Goal: Task Accomplishment & Management: Use online tool/utility

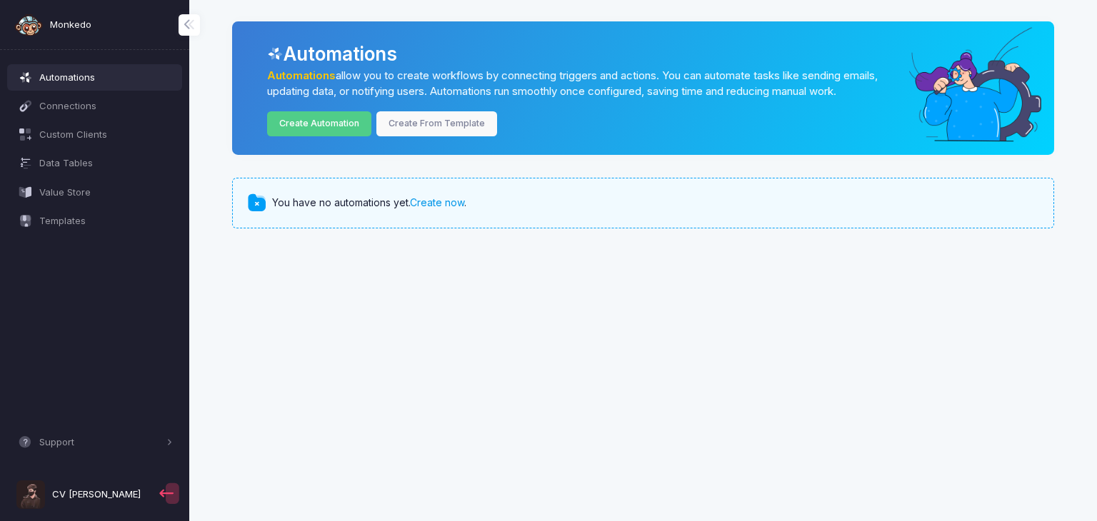
click at [454, 206] on link "Create now" at bounding box center [437, 202] width 54 height 12
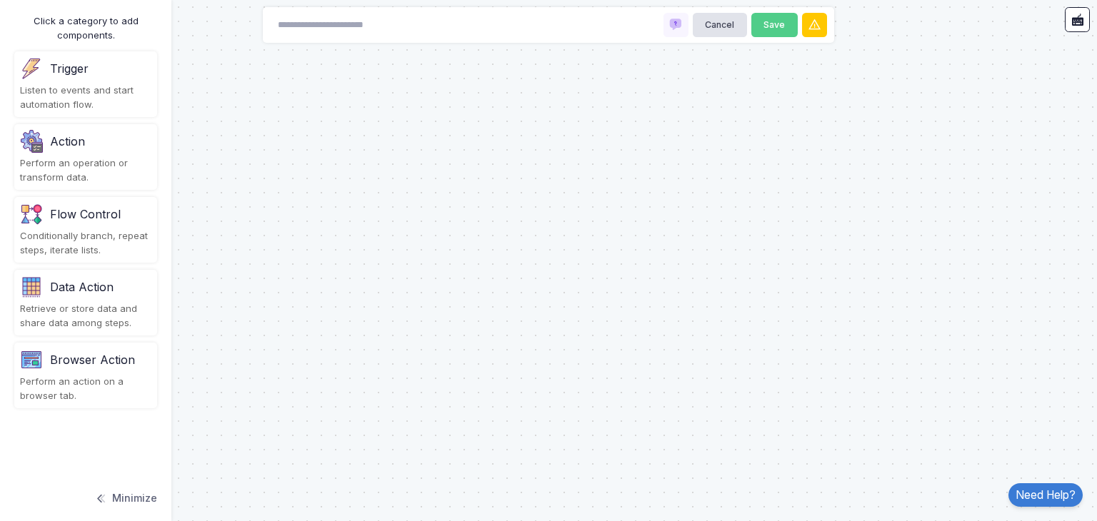
click at [436, 20] on div "Cancel Save" at bounding box center [548, 25] width 571 height 36
click at [405, 24] on input at bounding box center [341, 25] width 143 height 25
type input "*"
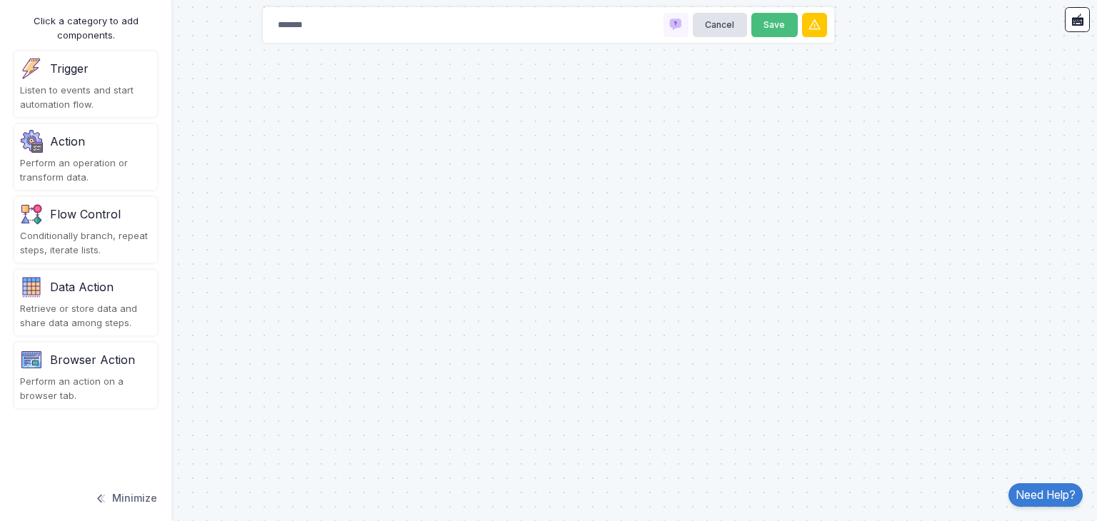
type input "*******"
click at [761, 26] on button "Save" at bounding box center [774, 25] width 46 height 25
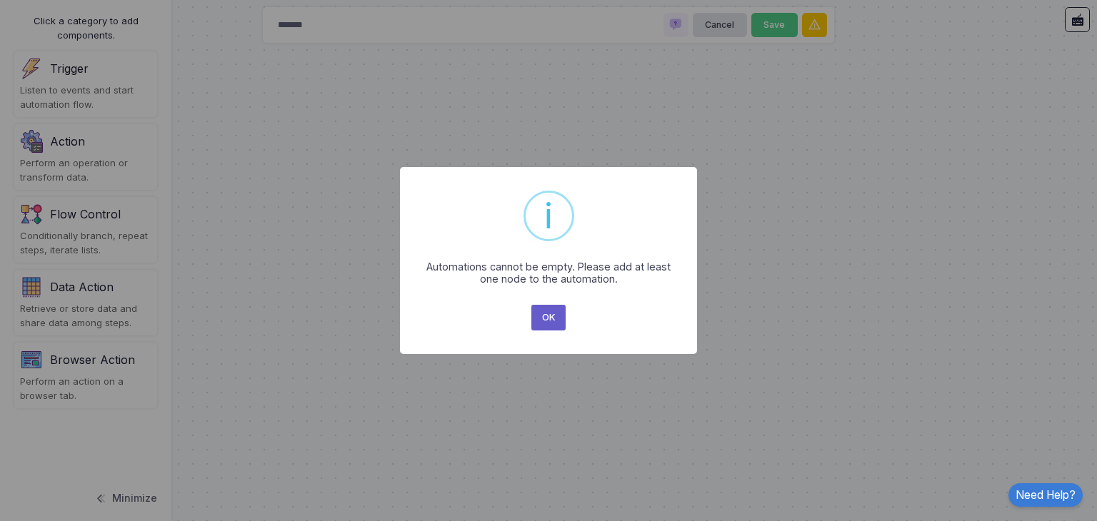
click at [553, 312] on button "OK" at bounding box center [548, 318] width 34 height 26
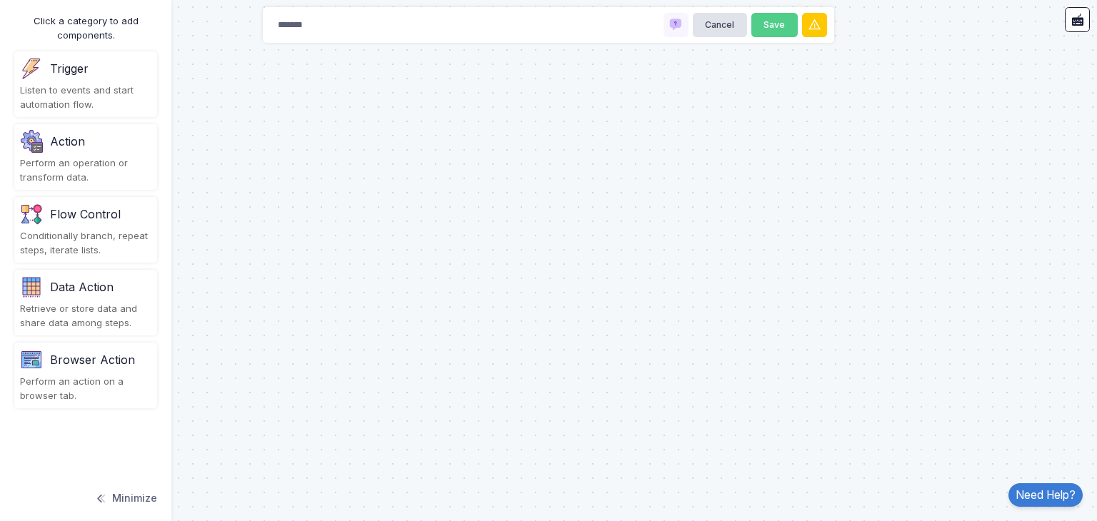
click at [509, 249] on div at bounding box center [548, 260] width 1097 height 521
drag, startPoint x: 106, startPoint y: 69, endPoint x: 126, endPoint y: 72, distance: 19.5
click at [126, 72] on div "Trigger" at bounding box center [85, 68] width 131 height 23
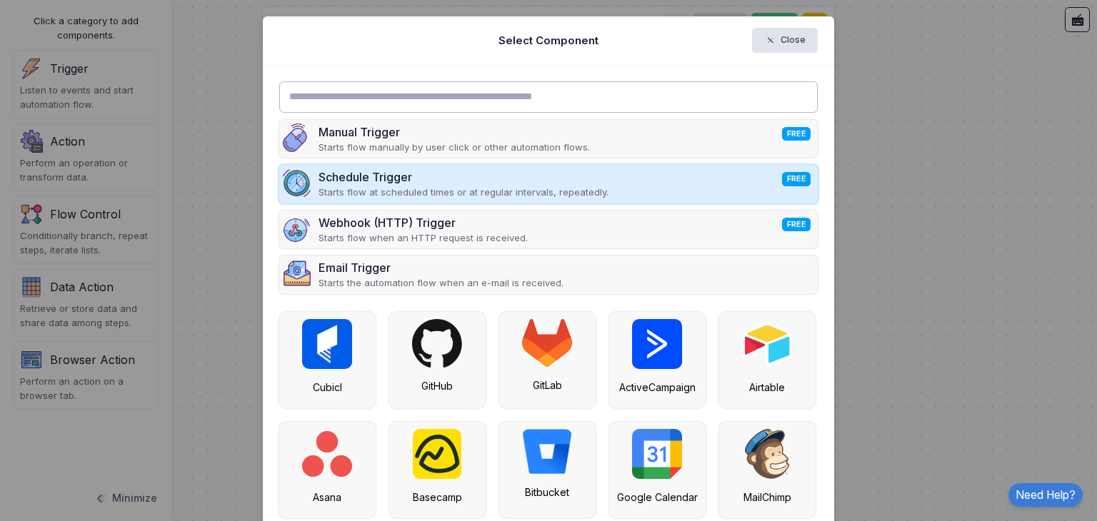
click at [669, 182] on ngb-modal-window "Select Component Close Manual Trigger FREE Starts flow manually by user click o…" at bounding box center [548, 260] width 1097 height 521
click at [669, 182] on div "Schedule Trigger FREE Starts flow at scheduled times or at regular intervals, r…" at bounding box center [548, 184] width 539 height 39
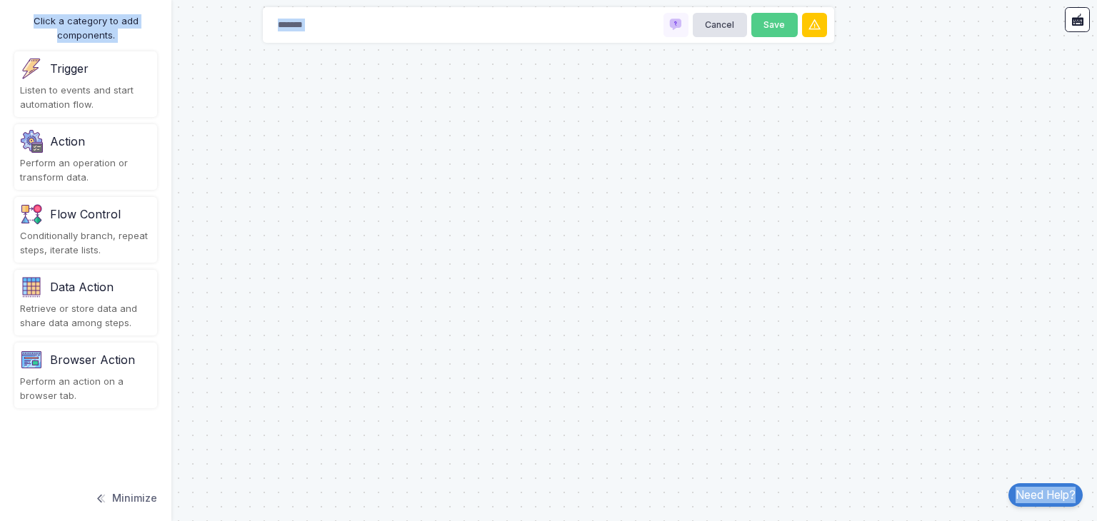
drag, startPoint x: 669, startPoint y: 182, endPoint x: 486, endPoint y: 209, distance: 184.8
drag, startPoint x: 486, startPoint y: 209, endPoint x: 379, endPoint y: 155, distance: 120.1
click at [379, 155] on div at bounding box center [548, 260] width 1097 height 521
drag, startPoint x: 409, startPoint y: 164, endPoint x: 419, endPoint y: 167, distance: 10.6
click at [417, 166] on div at bounding box center [548, 260] width 1097 height 521
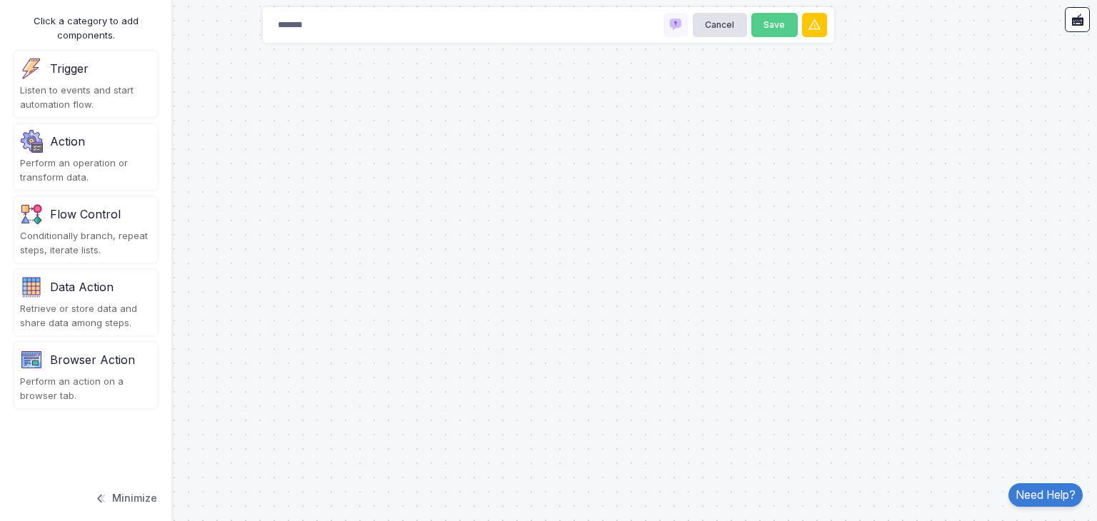
drag, startPoint x: 419, startPoint y: 167, endPoint x: 126, endPoint y: 80, distance: 304.8
click at [126, 80] on automation-editor "******* Cancel Save Click a category to add components. Trigger Listen to event…" at bounding box center [548, 260] width 1097 height 521
click at [126, 80] on div "Trigger Listen to events and start automation flow." at bounding box center [85, 84] width 143 height 66
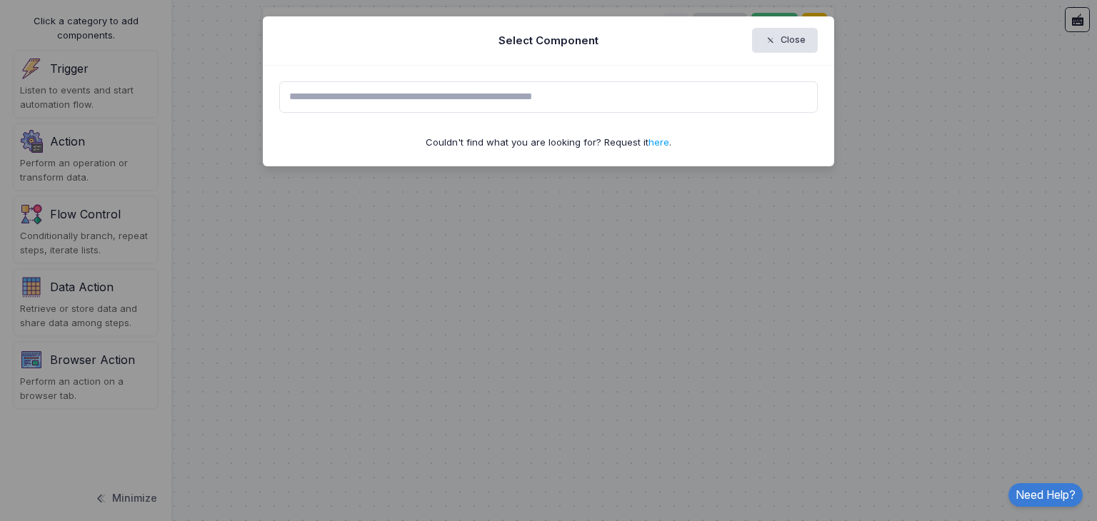
click at [638, 89] on ngb-modal-window "Select Component Close Couldn't find what you are looking for? Request it here ." at bounding box center [548, 260] width 1097 height 521
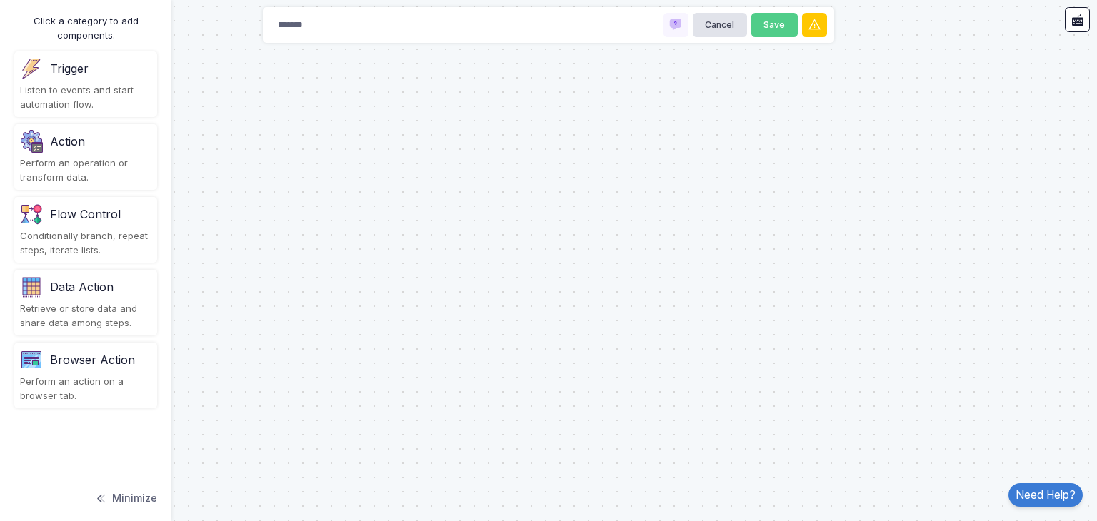
drag, startPoint x: 638, startPoint y: 89, endPoint x: 707, endPoint y: 204, distance: 133.3
click at [140, 80] on div "Trigger Listen to events and start automation flow." at bounding box center [85, 84] width 143 height 66
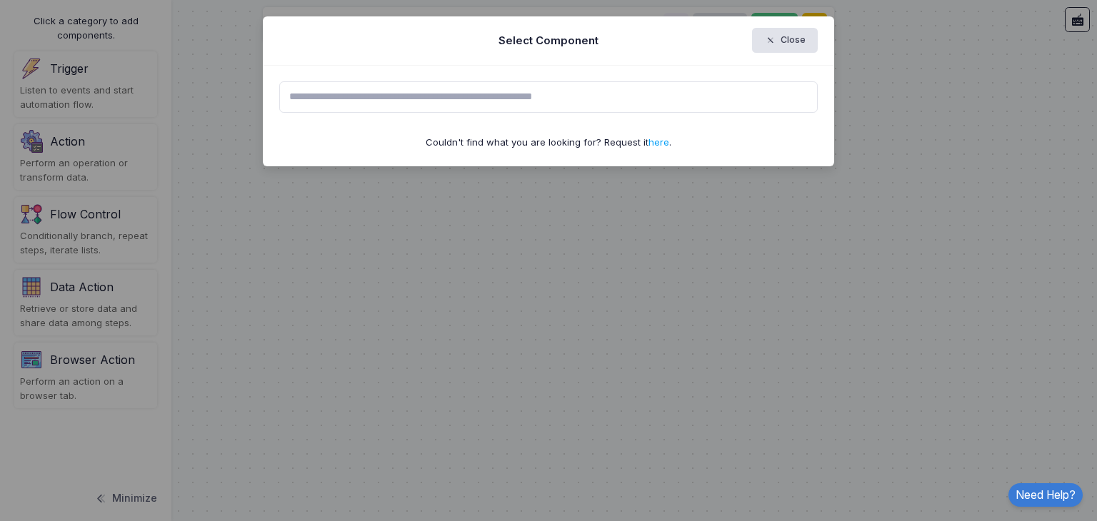
click at [324, 87] on input "text" at bounding box center [548, 96] width 539 height 31
click at [470, 106] on input "text" at bounding box center [548, 96] width 539 height 31
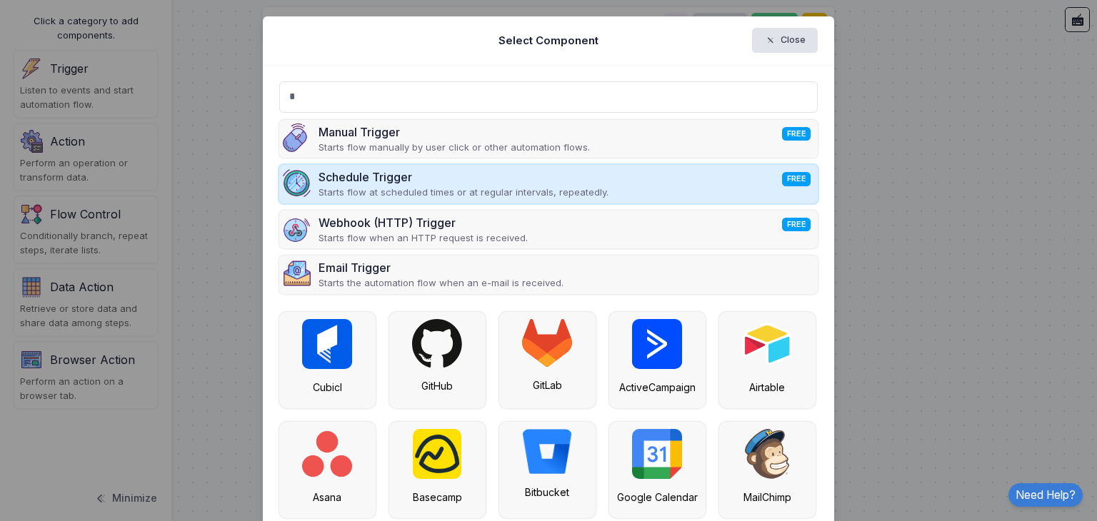
type input "*"
drag, startPoint x: 458, startPoint y: 170, endPoint x: 518, endPoint y: 178, distance: 60.5
click at [518, 178] on div "Schedule Trigger FREE" at bounding box center [464, 177] width 290 height 17
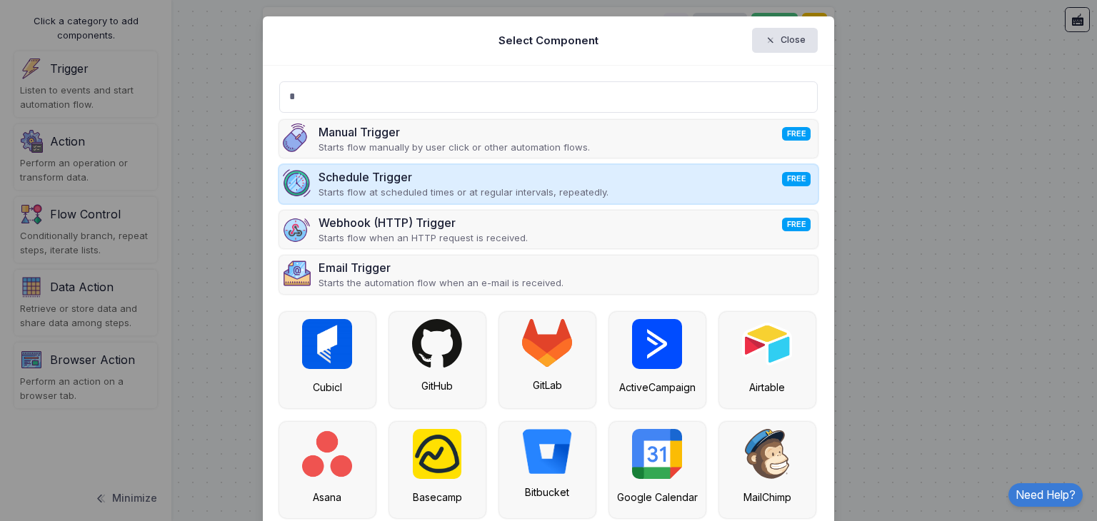
click at [518, 178] on div "Schedule Trigger FREE" at bounding box center [464, 177] width 290 height 17
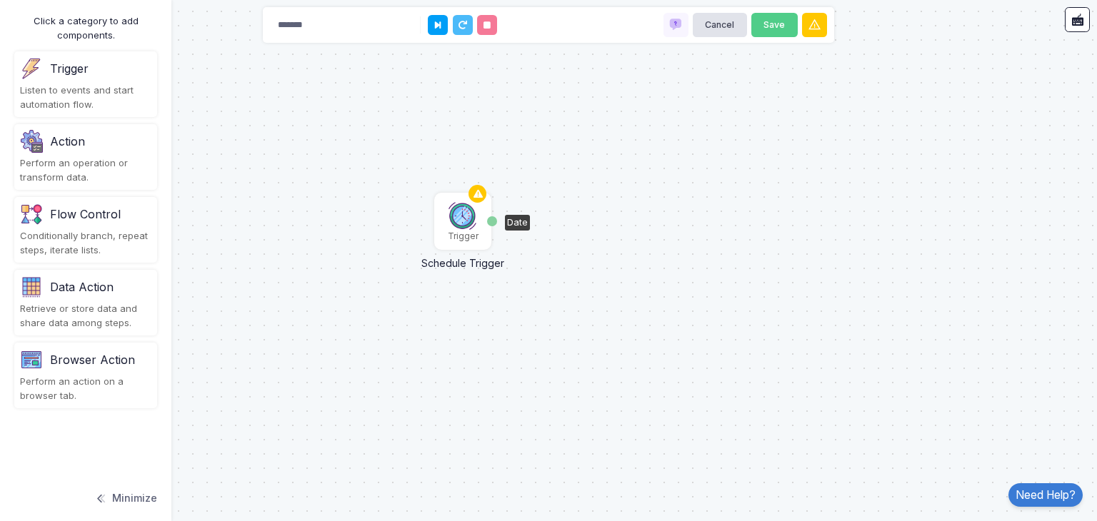
click at [463, 221] on img at bounding box center [463, 215] width 29 height 29
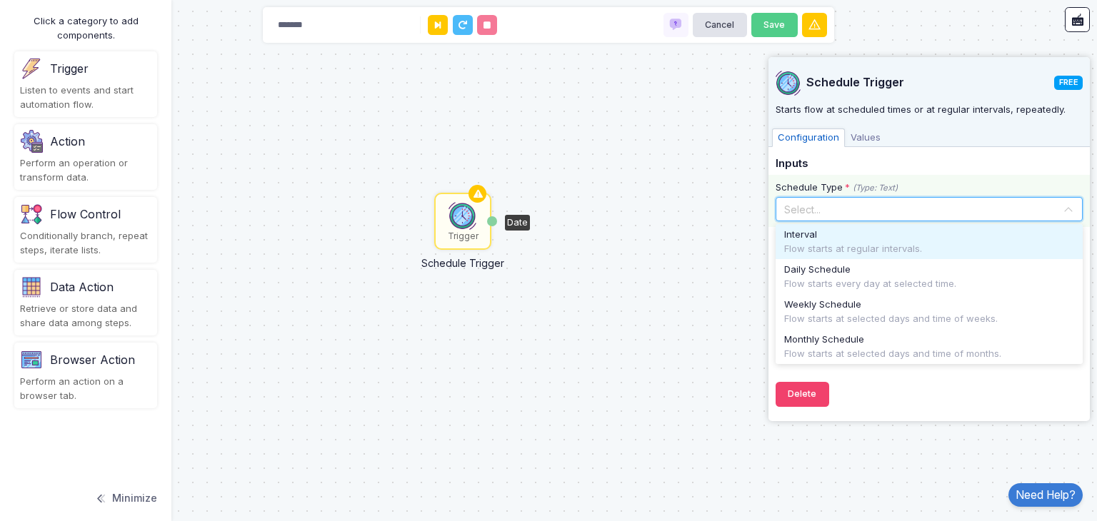
click at [844, 216] on div "Select..." at bounding box center [923, 209] width 279 height 15
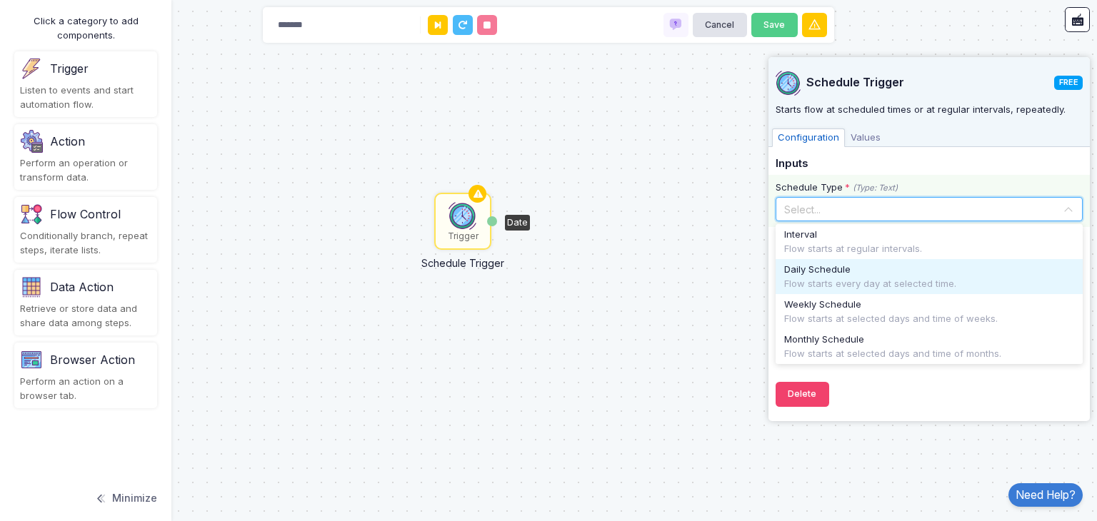
click at [846, 273] on span "Daily Schedule" at bounding box center [817, 270] width 66 height 14
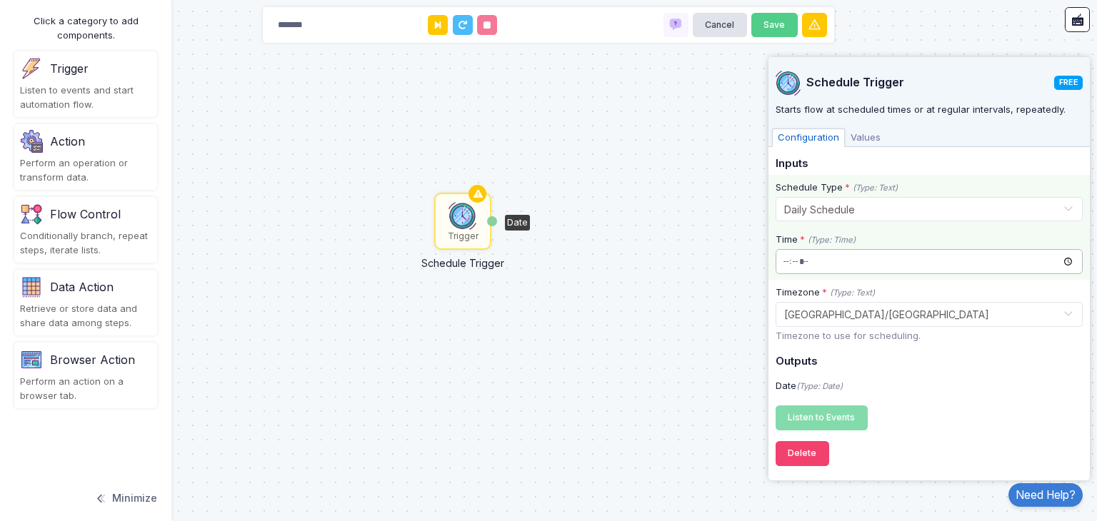
click at [849, 269] on input "time" at bounding box center [929, 261] width 307 height 25
click at [813, 261] on input "time" at bounding box center [929, 261] width 307 height 25
click at [794, 261] on input "time" at bounding box center [929, 261] width 307 height 25
click at [788, 261] on input "time" at bounding box center [929, 261] width 307 height 25
click at [788, 262] on input "time" at bounding box center [929, 261] width 307 height 25
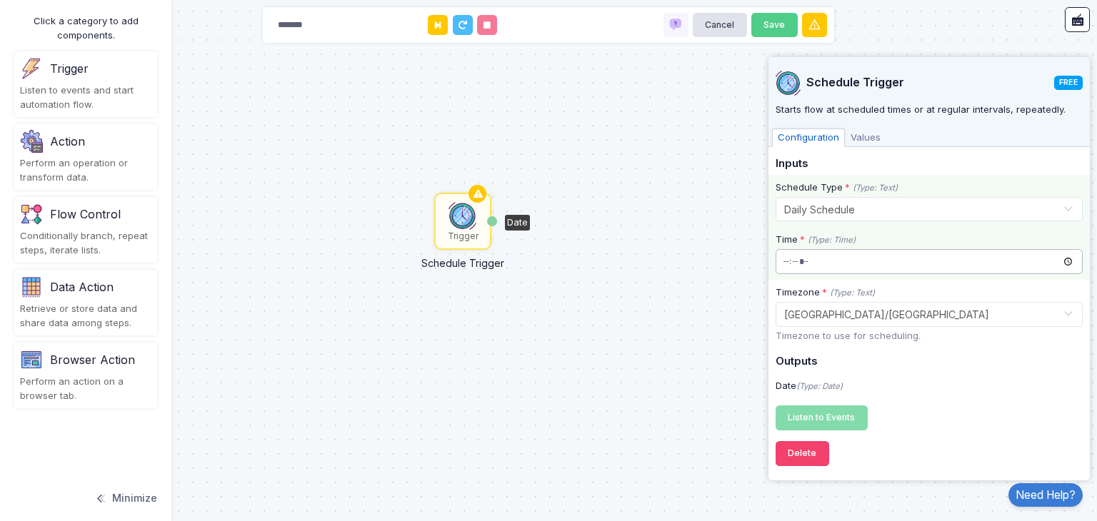
type input "*****"
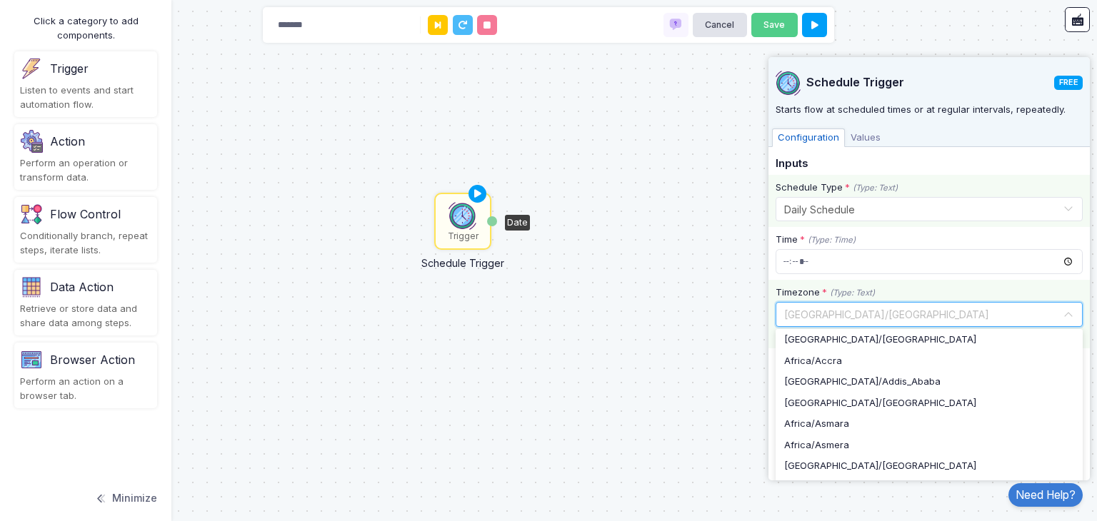
click at [795, 310] on input "text" at bounding box center [914, 314] width 263 height 16
click at [923, 302] on div "Select... × [GEOGRAPHIC_DATA]/[GEOGRAPHIC_DATA]" at bounding box center [929, 314] width 307 height 25
click at [1001, 309] on input "text" at bounding box center [914, 314] width 263 height 16
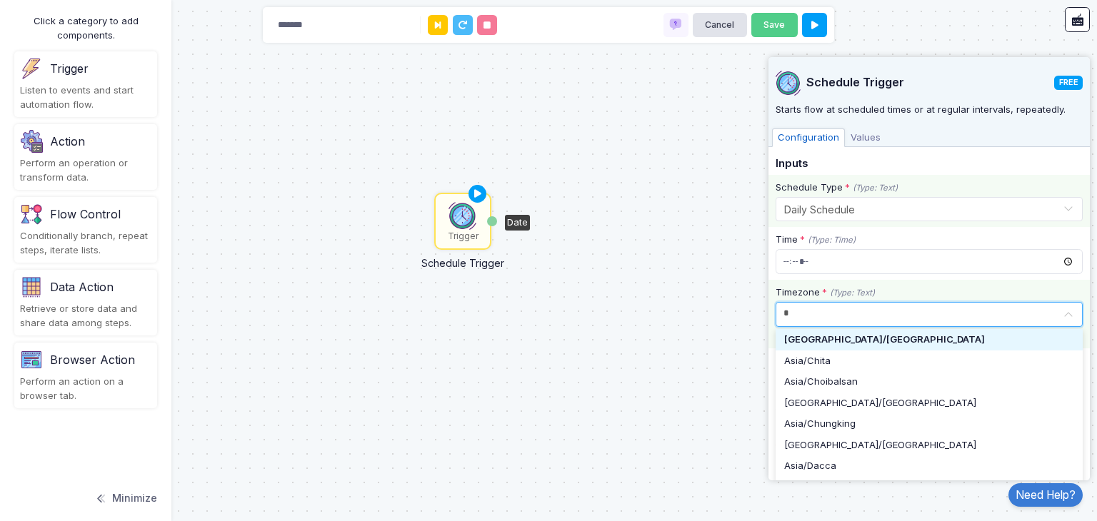
type input "**"
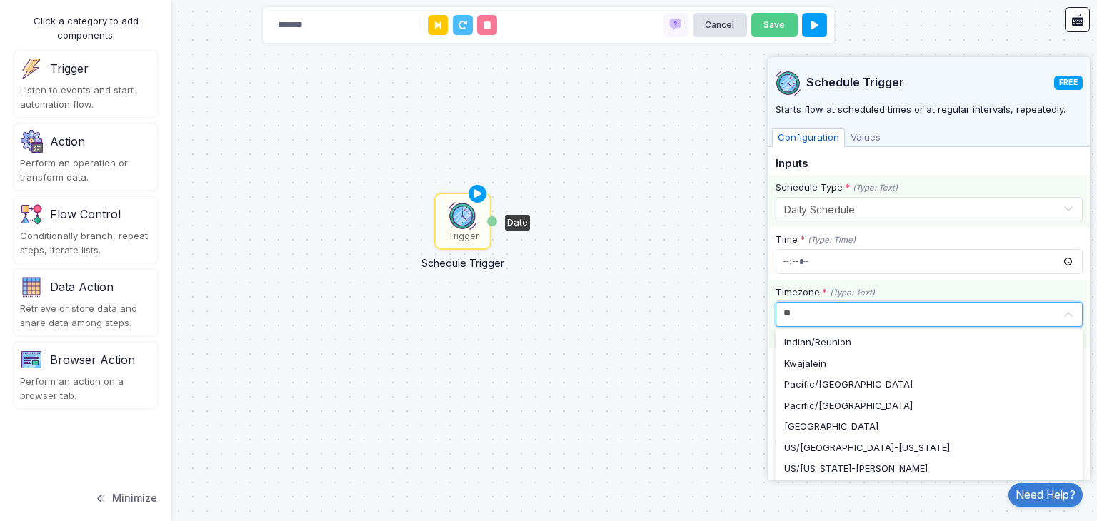
scroll to position [1556, 0]
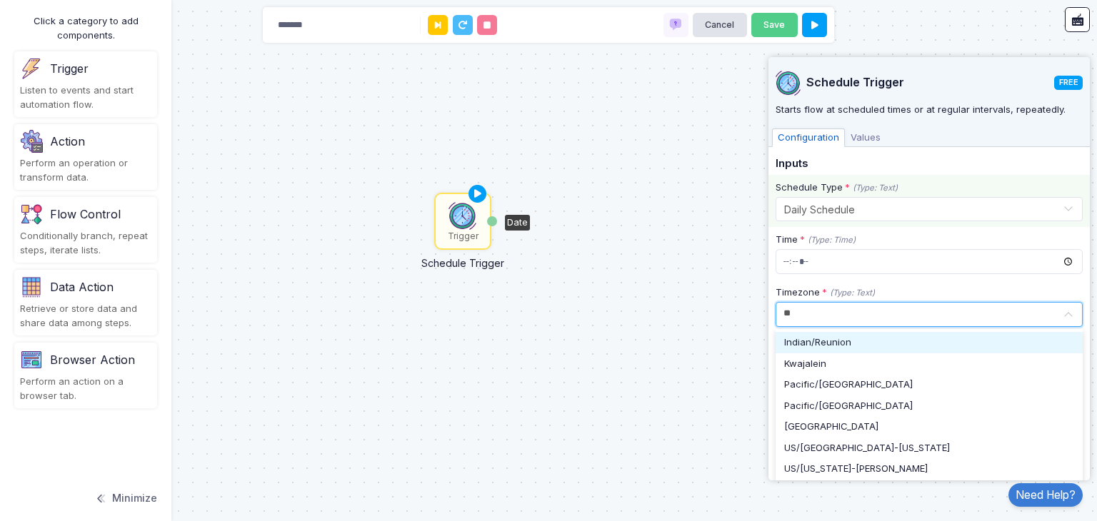
click at [977, 350] on div "Indian/Reunion" at bounding box center [929, 342] width 307 height 21
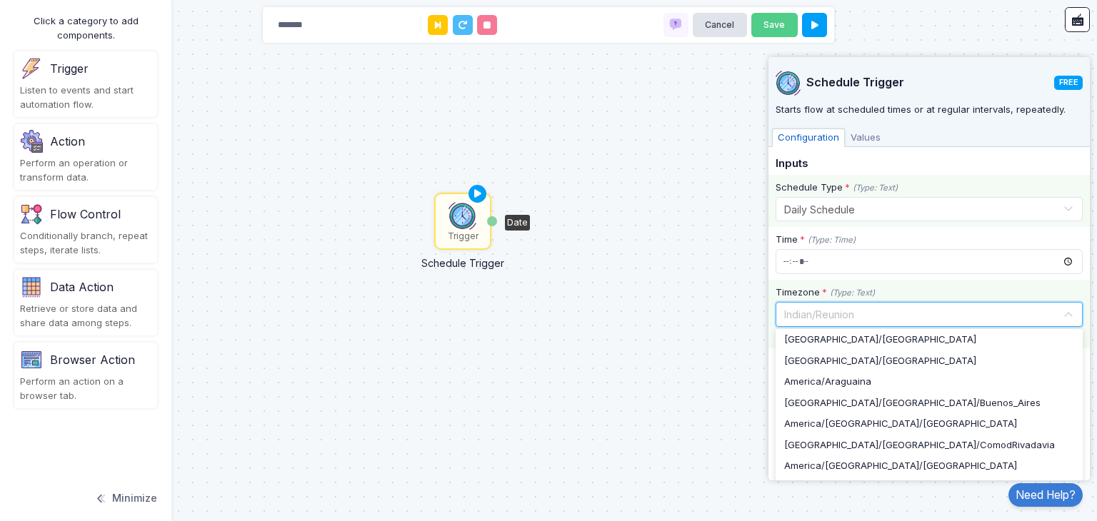
click at [962, 306] on input "text" at bounding box center [914, 314] width 263 height 16
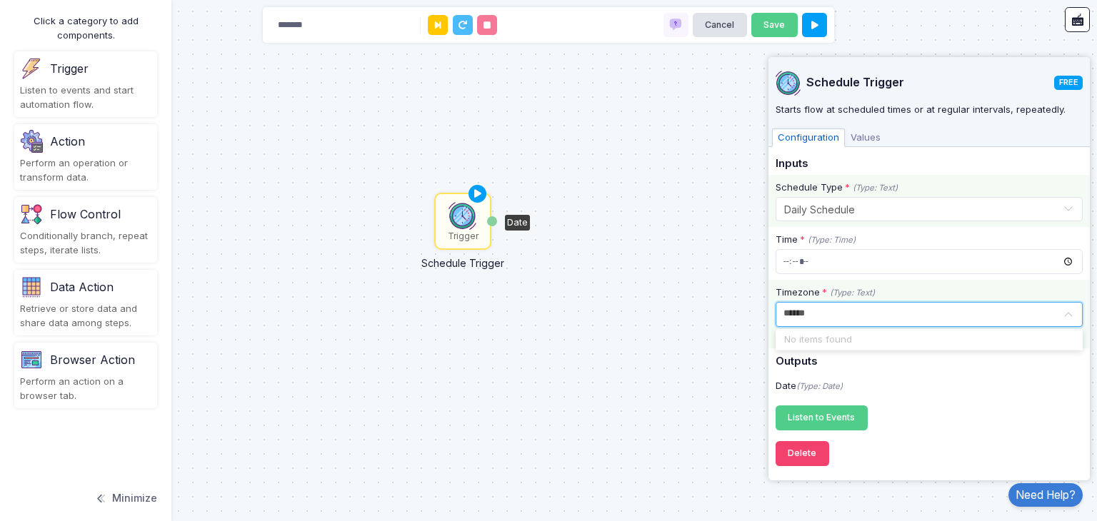
scroll to position [0, 0]
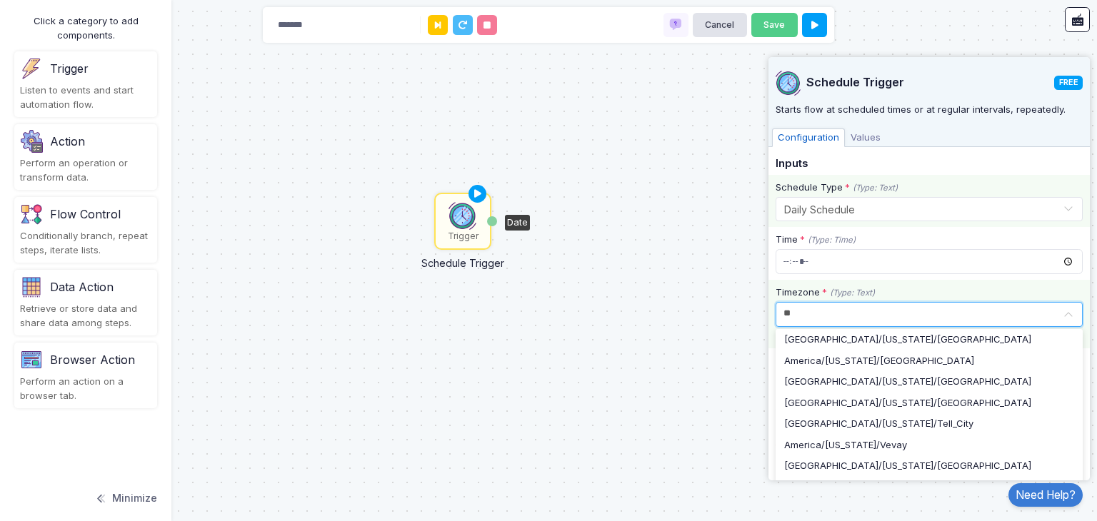
type input "*"
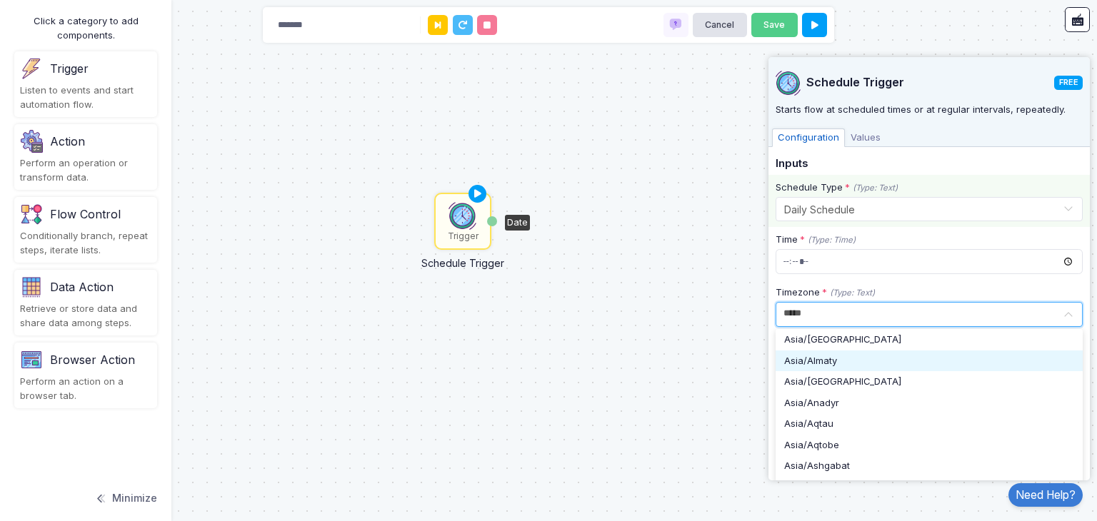
type input "******"
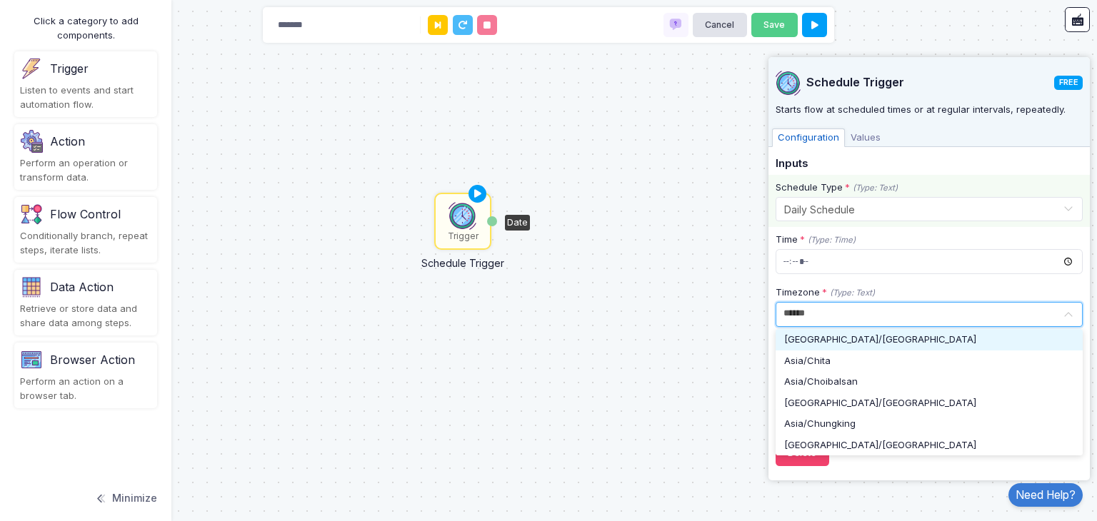
click at [939, 335] on div "[GEOGRAPHIC_DATA]/[GEOGRAPHIC_DATA]" at bounding box center [929, 340] width 290 height 14
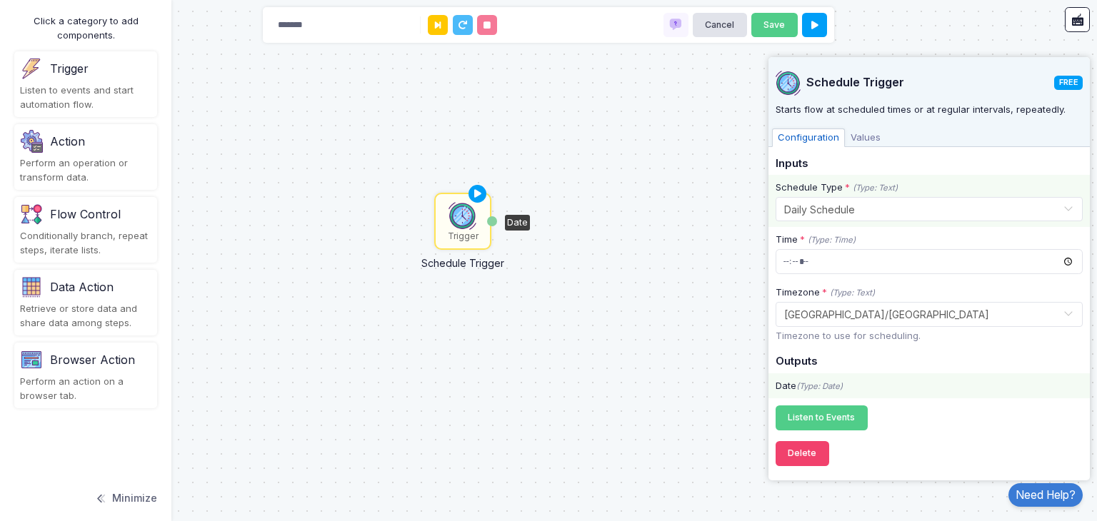
click at [873, 395] on div "Date (Type: Date)" at bounding box center [928, 387] width 321 height 26
click at [798, 394] on div "Date (Type: Date)" at bounding box center [928, 387] width 321 height 26
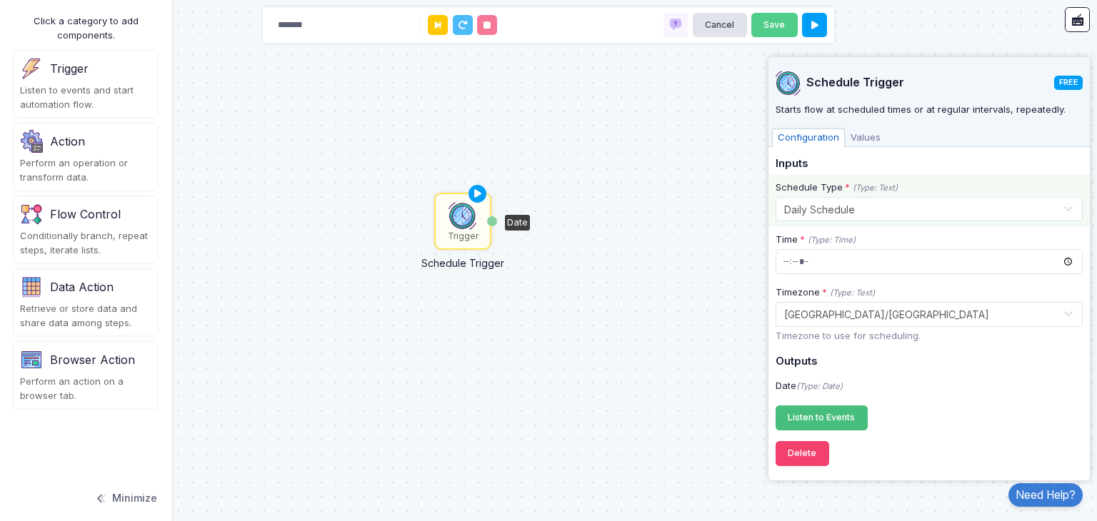
click at [803, 426] on button "Listen to Events Registering..." at bounding box center [822, 418] width 92 height 25
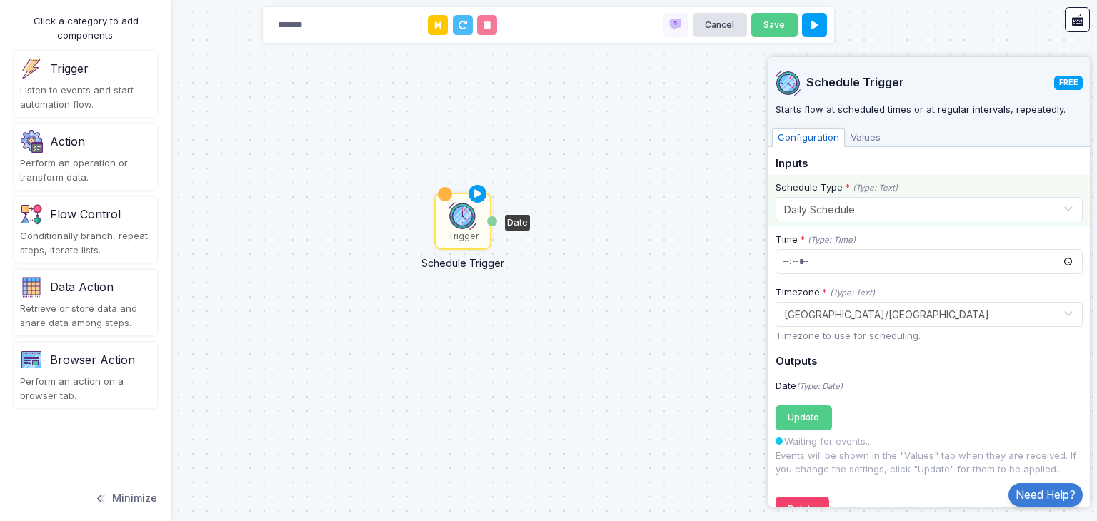
scroll to position [29, 0]
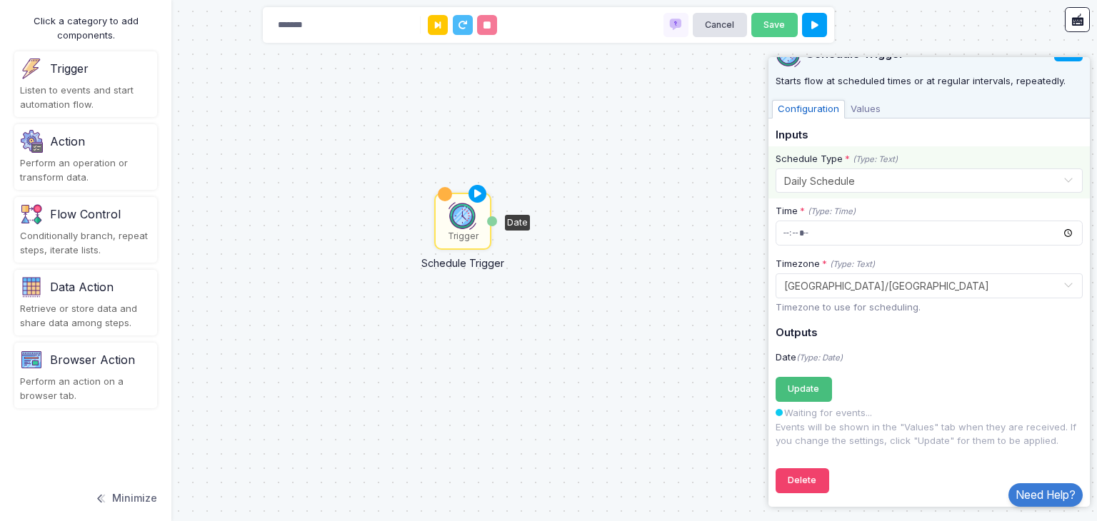
click at [802, 377] on button "Update Registering..." at bounding box center [804, 389] width 56 height 25
click at [857, 114] on span "Values" at bounding box center [865, 109] width 41 height 19
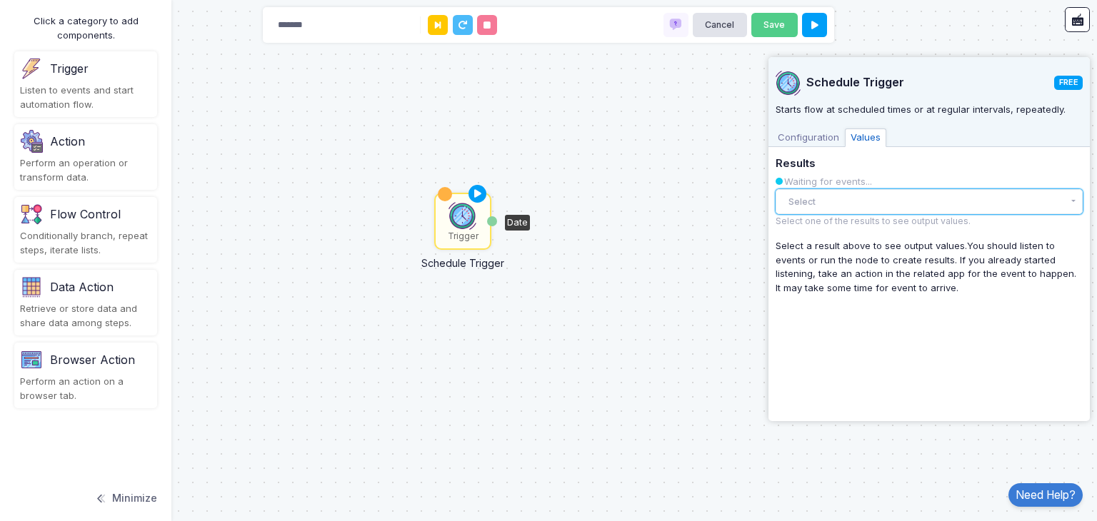
click at [810, 206] on button "Select" at bounding box center [929, 201] width 307 height 25
click at [813, 226] on div "There are no results yet." at bounding box center [929, 230] width 307 height 31
click at [810, 209] on button "Select" at bounding box center [929, 201] width 307 height 25
click at [136, 169] on div "Perform an operation or transform data." at bounding box center [85, 170] width 131 height 28
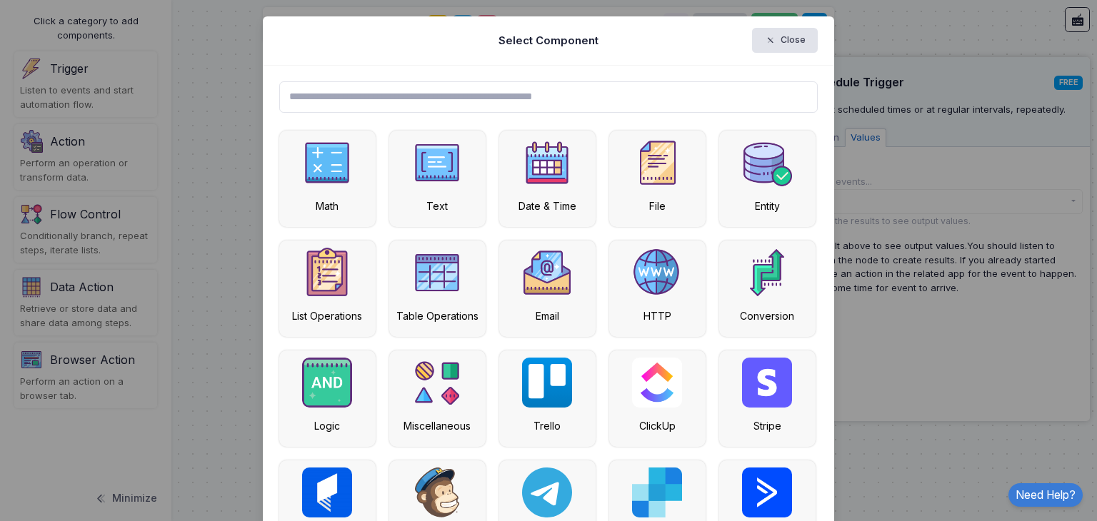
click at [491, 107] on input "text" at bounding box center [548, 96] width 539 height 31
click at [840, 418] on ngb-modal-window "Select Component Close Math Text Date & Time File Entity List Operations Table …" at bounding box center [548, 260] width 1097 height 521
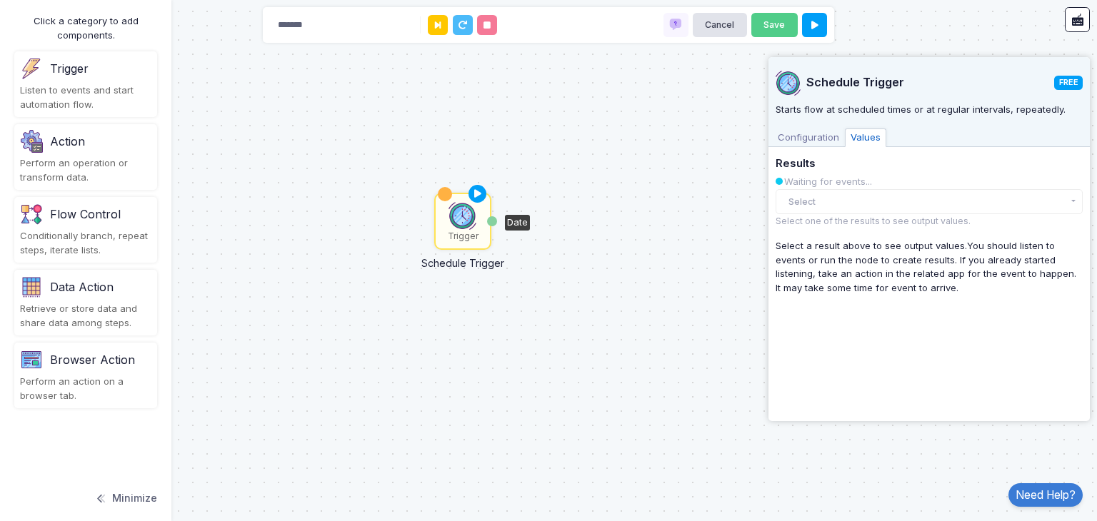
click at [840, 418] on app-side-panel "Schedule Trigger FREE Starts flow at scheduled times or at regular intervals, r…" at bounding box center [928, 239] width 321 height 364
click at [794, 143] on span "Configuration" at bounding box center [808, 138] width 73 height 19
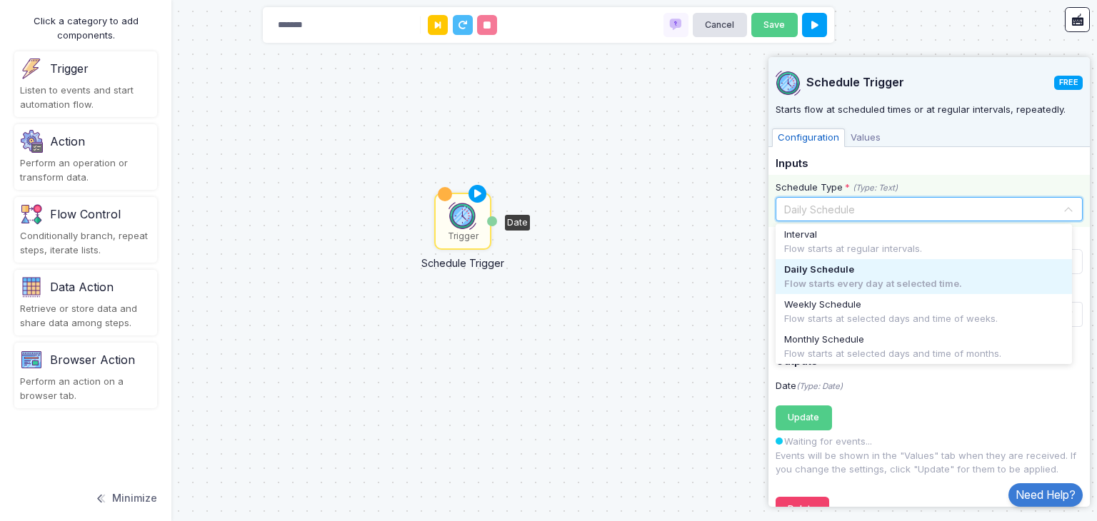
click at [814, 206] on input "text" at bounding box center [914, 209] width 263 height 16
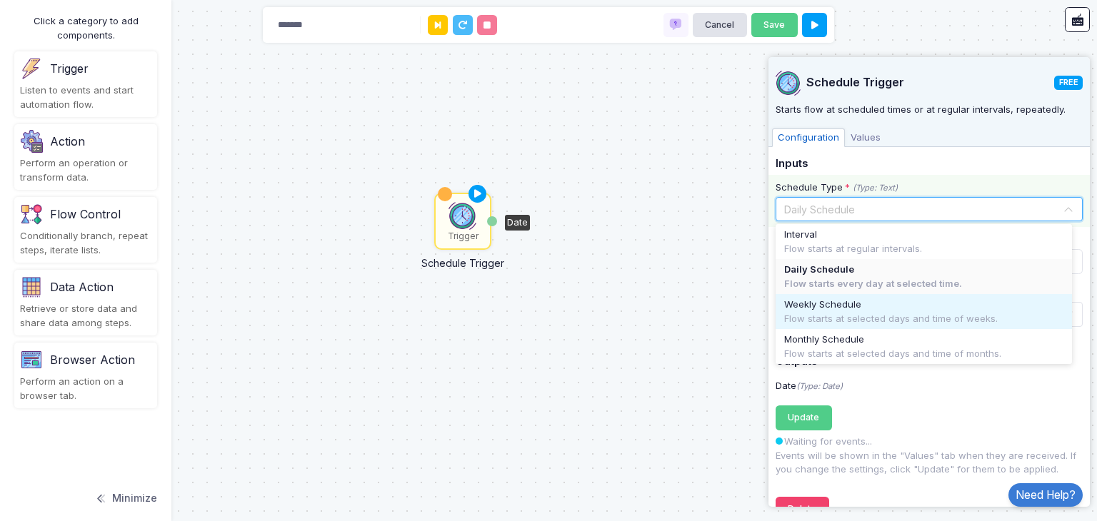
click at [816, 316] on div "Flow starts at selected days and time of weeks." at bounding box center [923, 319] width 279 height 14
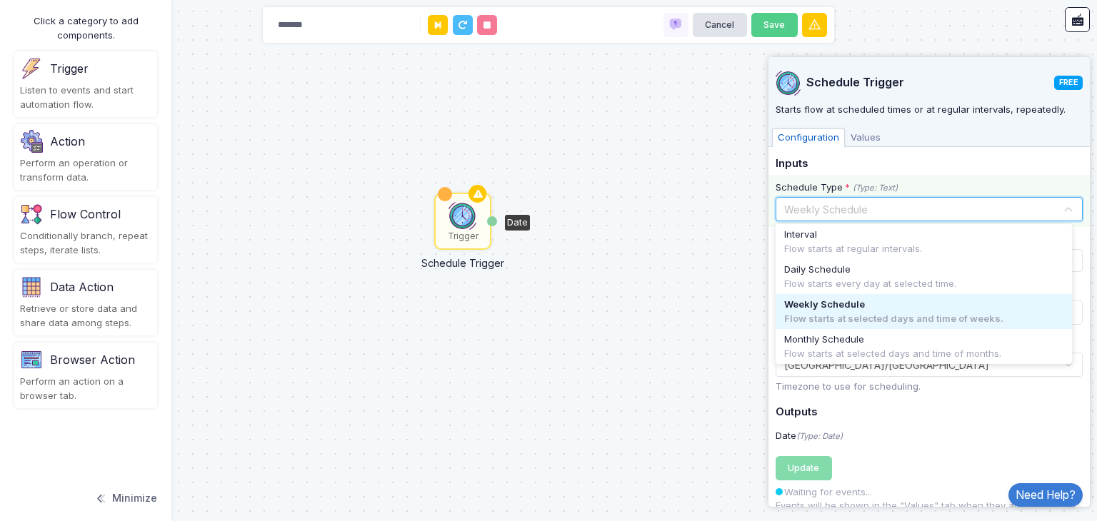
click at [867, 221] on div "Select... × Weekly Schedule" at bounding box center [929, 209] width 307 height 25
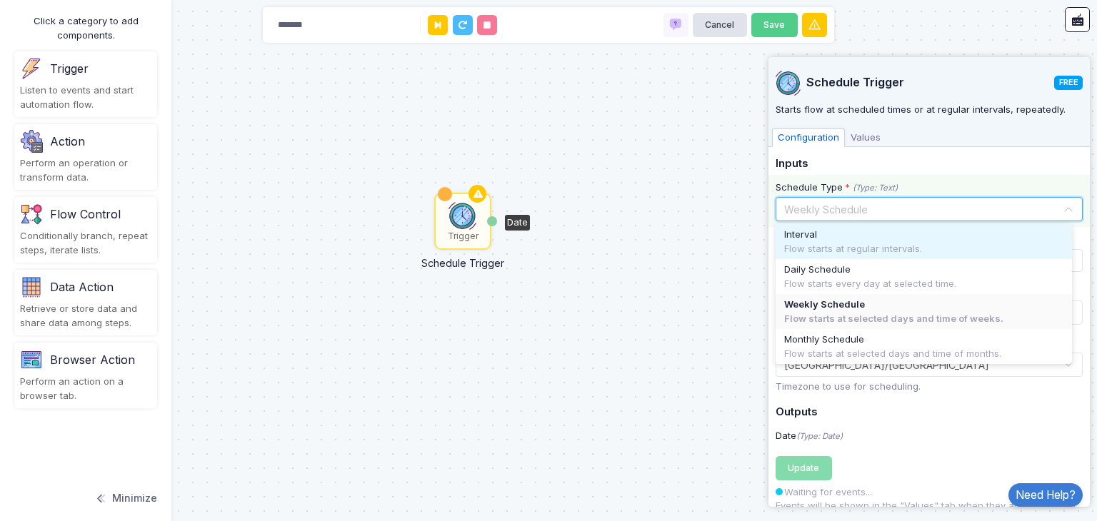
click at [926, 247] on div "Flow starts at regular intervals." at bounding box center [923, 249] width 279 height 14
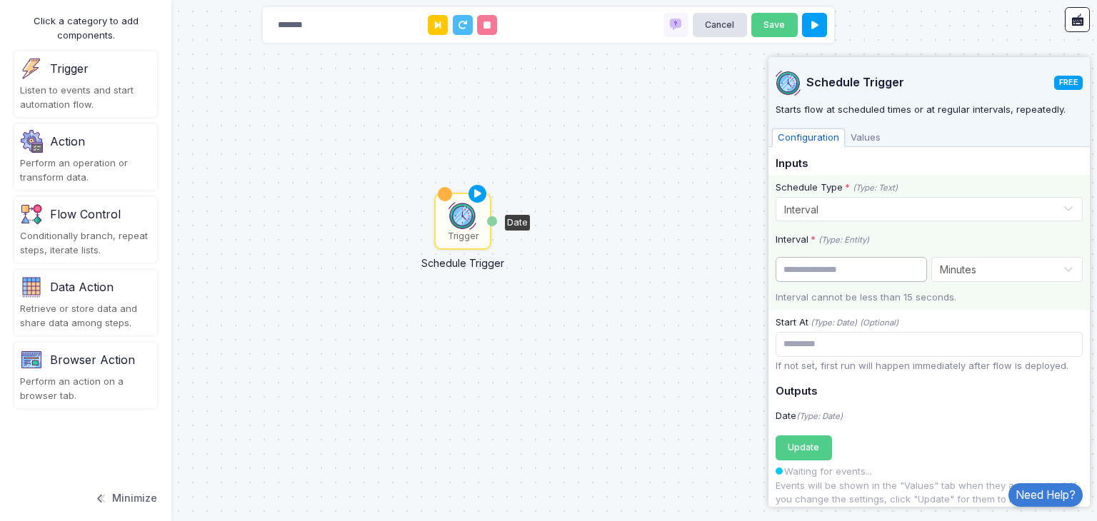
click at [871, 275] on input "*" at bounding box center [851, 269] width 151 height 25
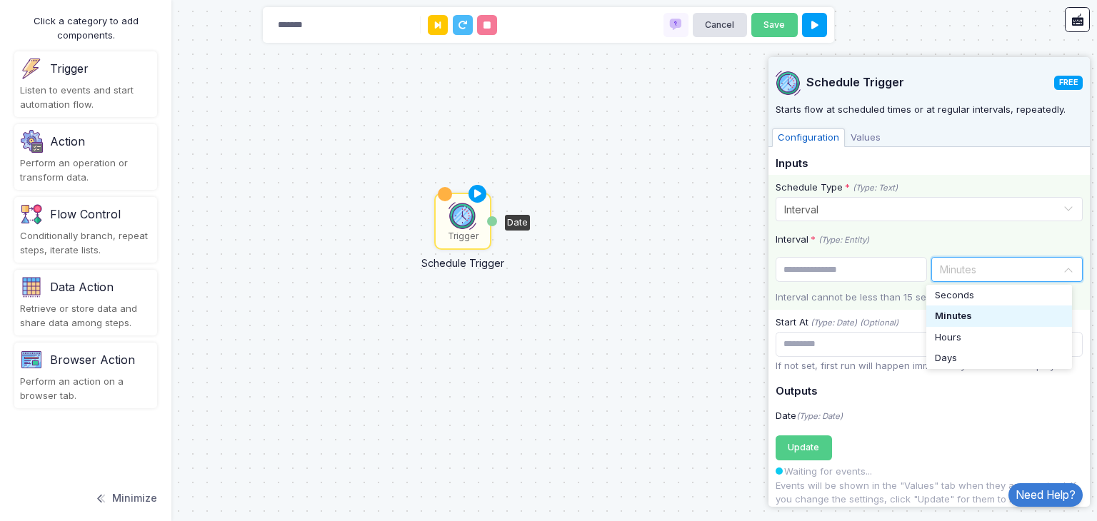
click at [932, 270] on div at bounding box center [1007, 267] width 150 height 17
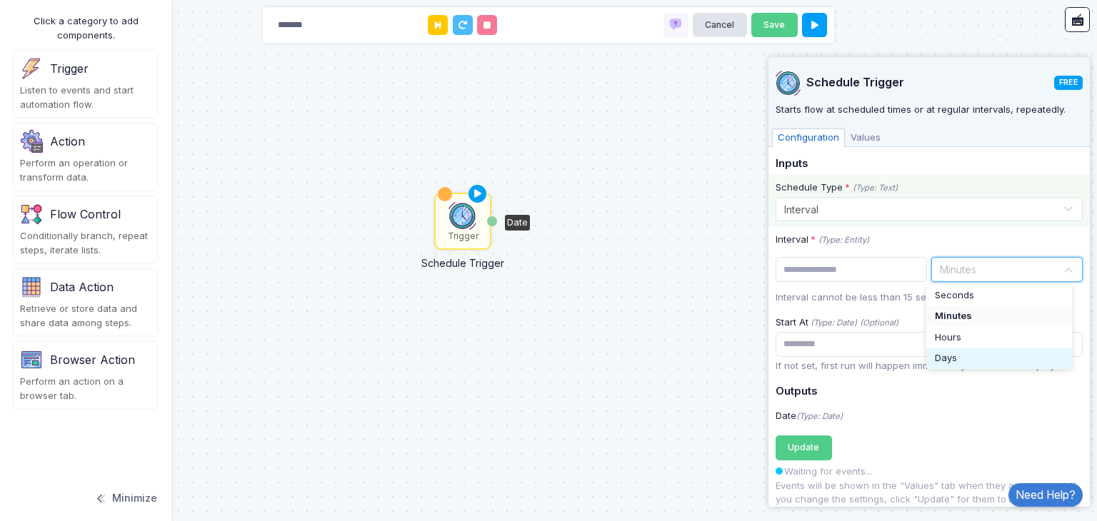
click at [952, 355] on span "Days" at bounding box center [946, 358] width 22 height 14
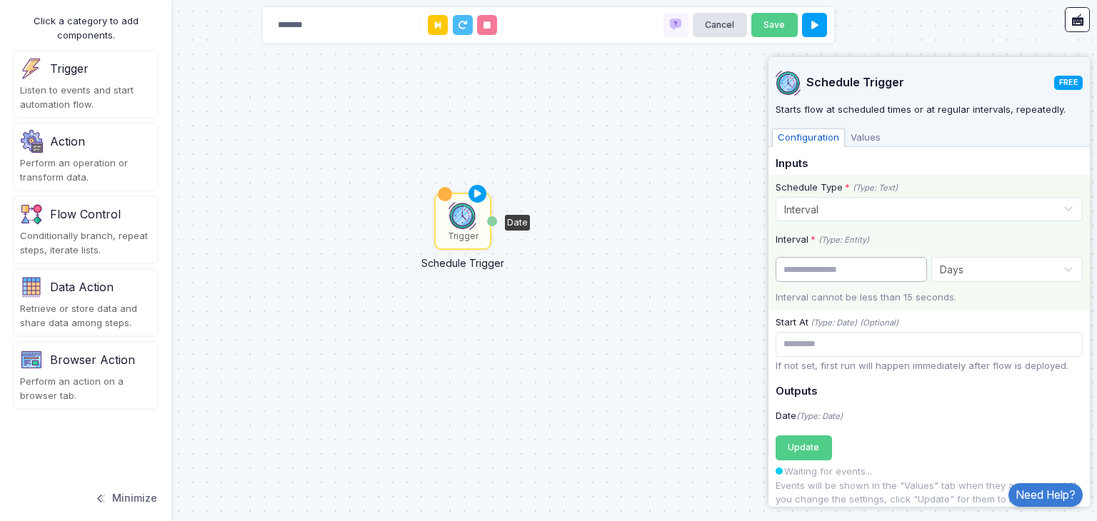
click at [914, 275] on input "*" at bounding box center [851, 269] width 151 height 25
type input "*"
click at [906, 265] on input "*" at bounding box center [851, 269] width 151 height 25
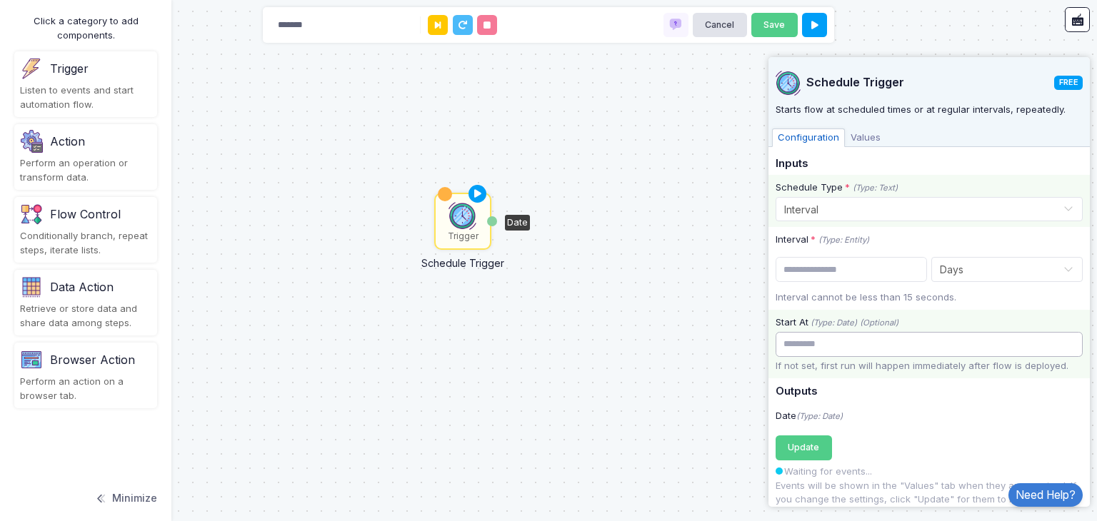
scroll to position [56, 0]
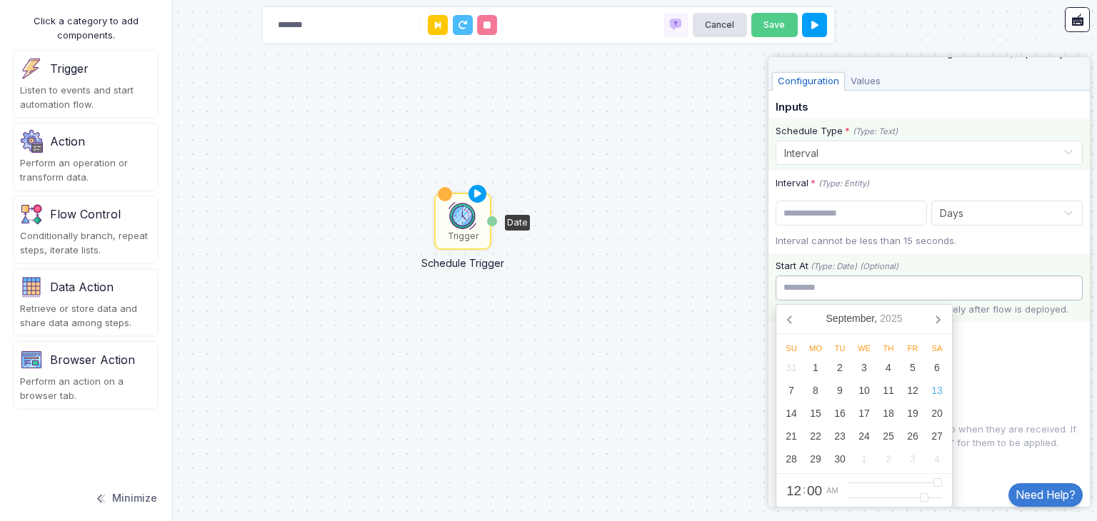
click at [812, 322] on div "Start At (Type: Date) (Optional) [DATE] Su Mo Tu We Th Fr Sa 31 1 2 3 4 5 6 7 8…" at bounding box center [928, 288] width 321 height 69
click at [811, 377] on div "1" at bounding box center [815, 367] width 24 height 23
type input "**********"
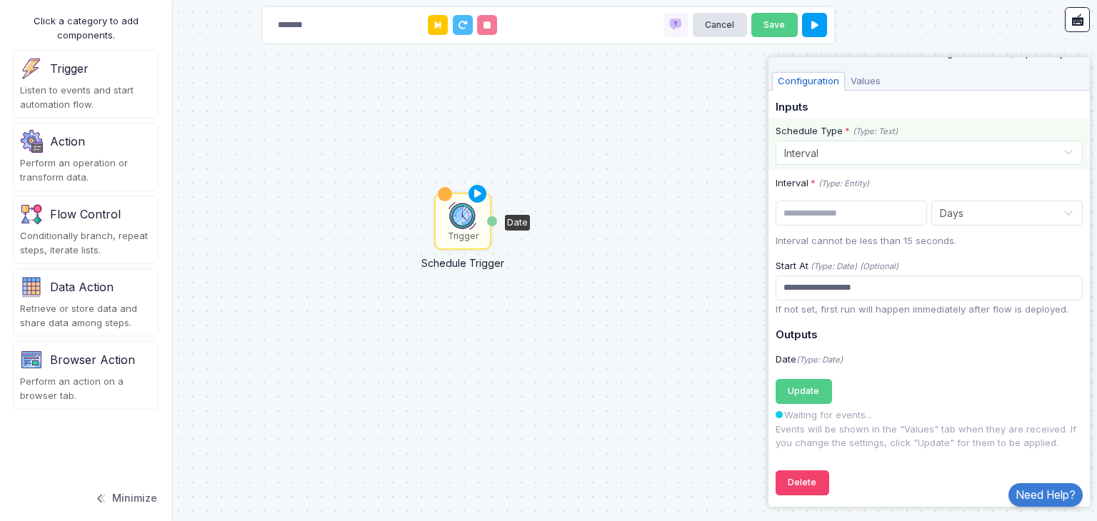
click at [693, 321] on div "Trigger Schedule Trigger Date" at bounding box center [548, 260] width 1097 height 521
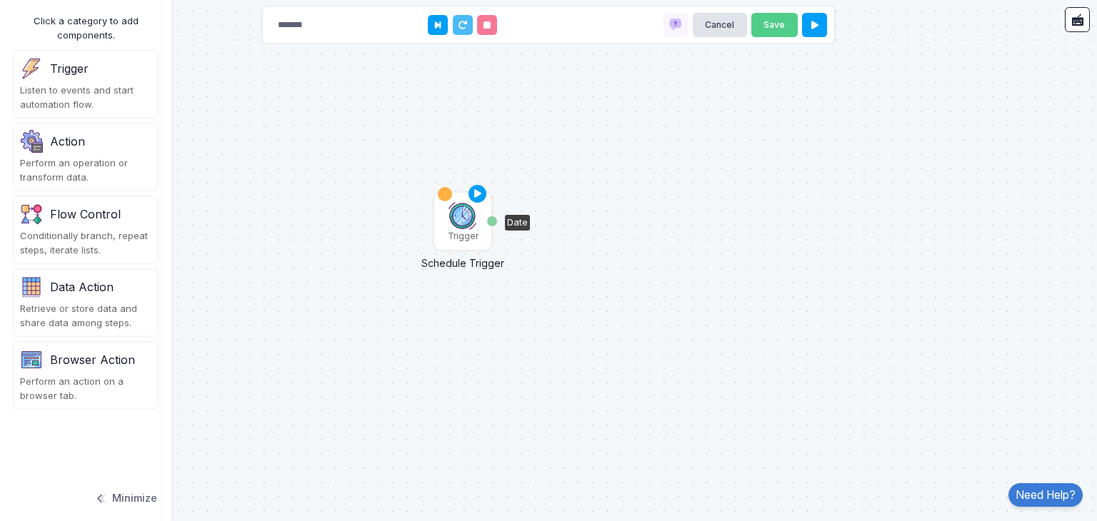
click at [439, 201] on div "Trigger" at bounding box center [463, 221] width 54 height 54
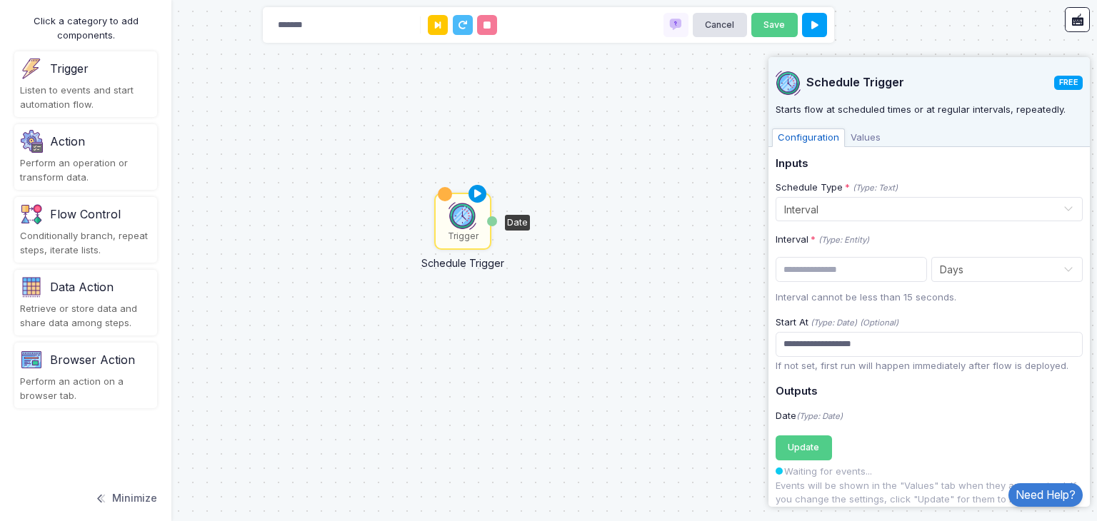
click at [481, 189] on icon at bounding box center [477, 194] width 17 height 20
